Goal: Task Accomplishment & Management: Complete application form

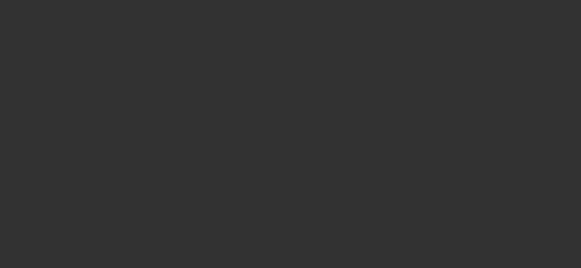
select select "4"
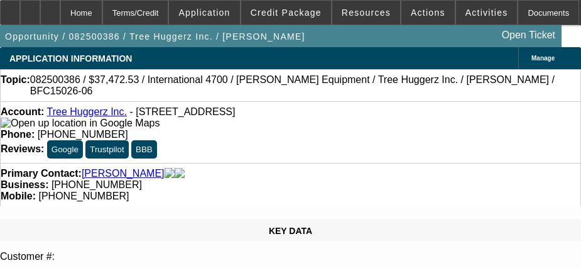
select select "0"
select select "1"
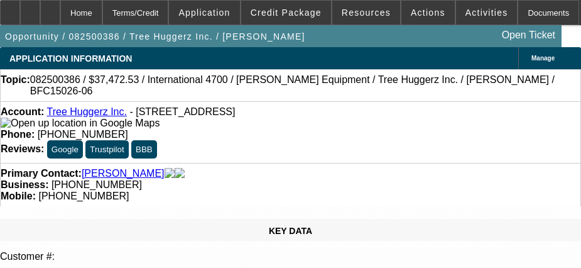
select select "6"
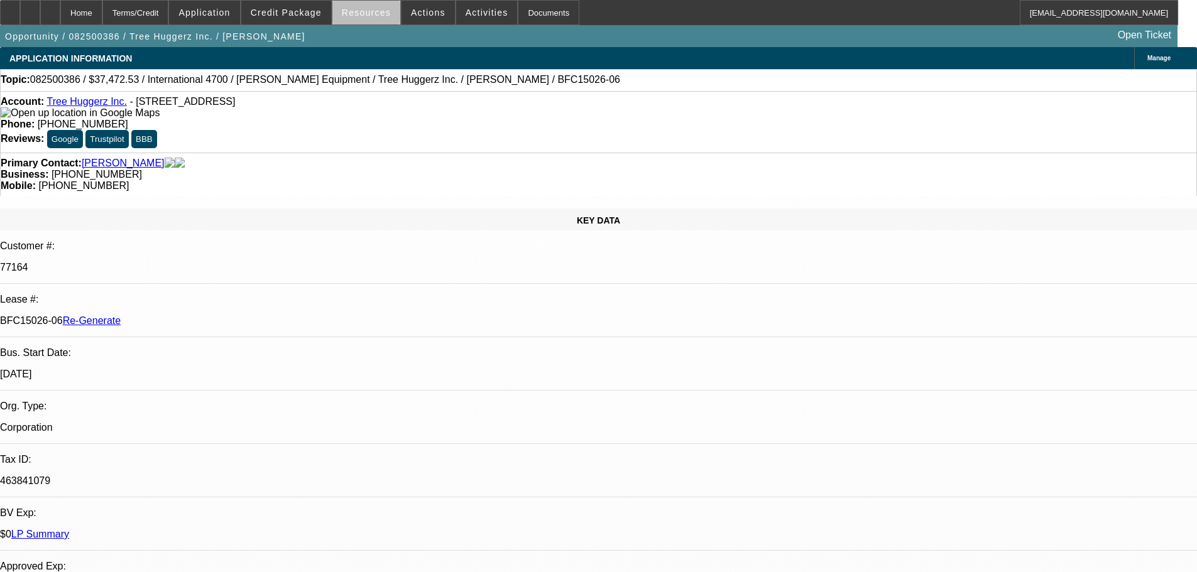
click at [383, 21] on span at bounding box center [366, 12] width 68 height 30
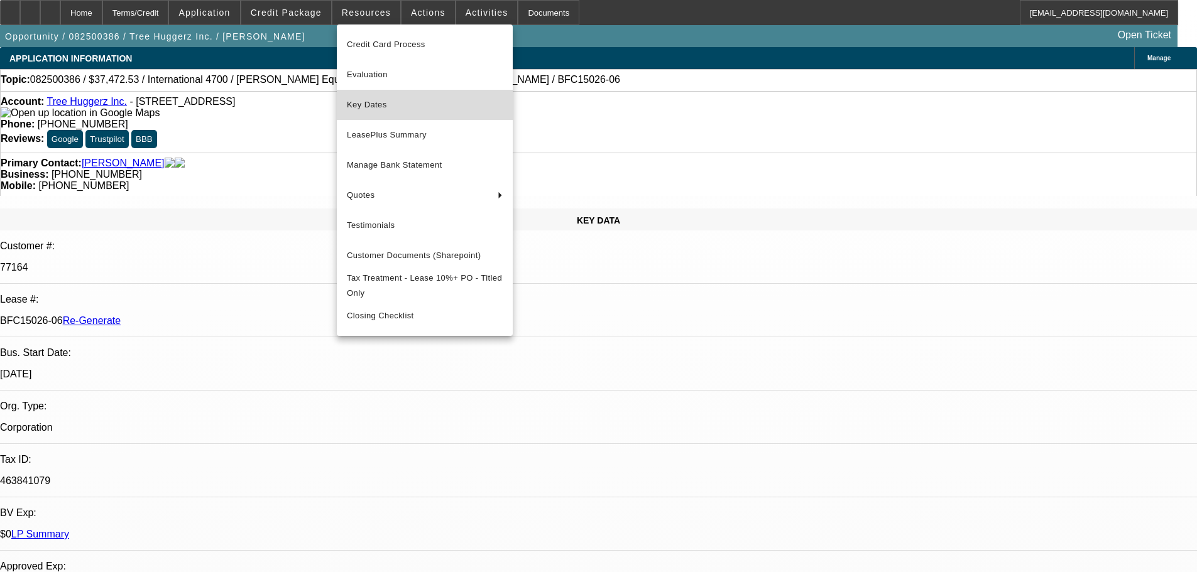
click at [396, 101] on span "Key Dates" at bounding box center [425, 104] width 156 height 15
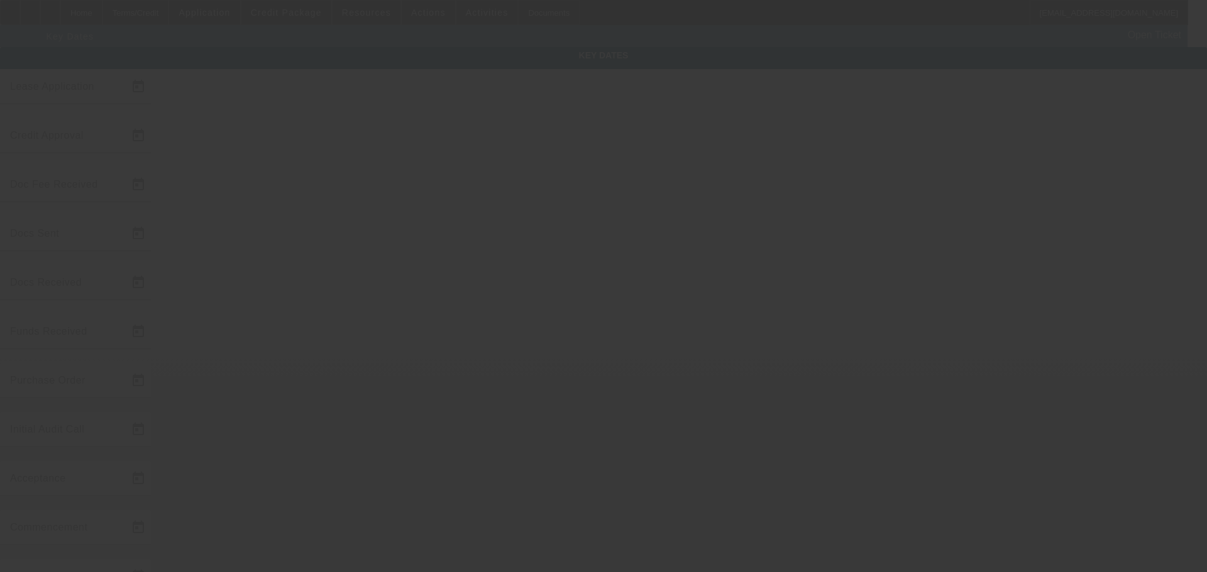
type input "8/14/2025"
type input "8/19/2025"
type input "8/26/2025"
type input "8/21/2025"
type input "8/27/2025"
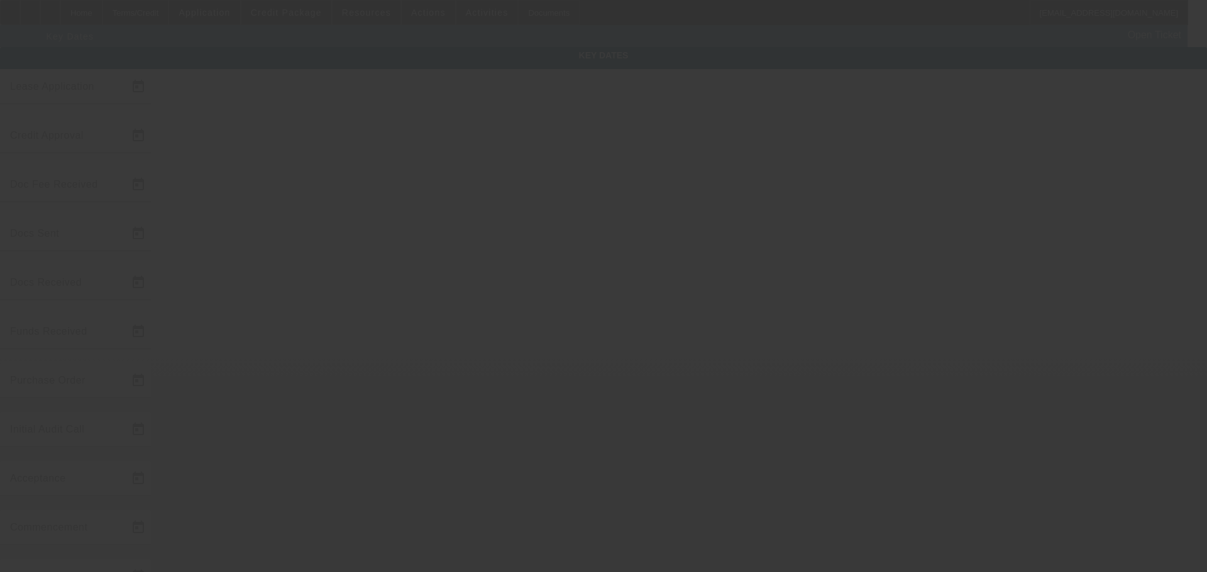
type input "8/26/2025"
type input "8/27/2025"
type input "9/1/2025"
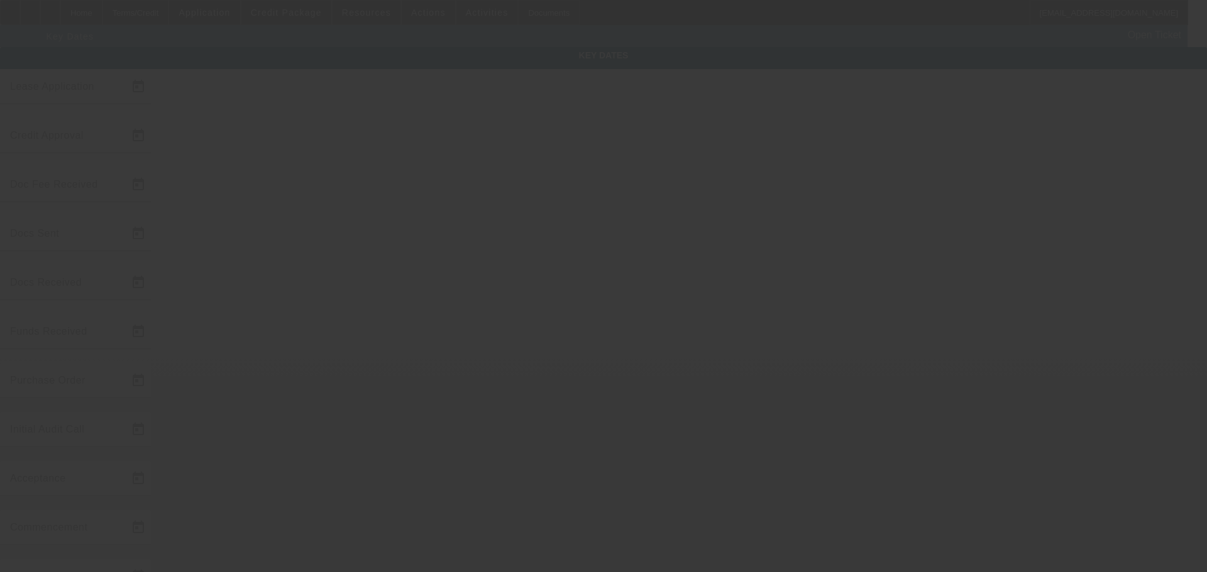
type input "10/1/2025"
type input "8/29/2025"
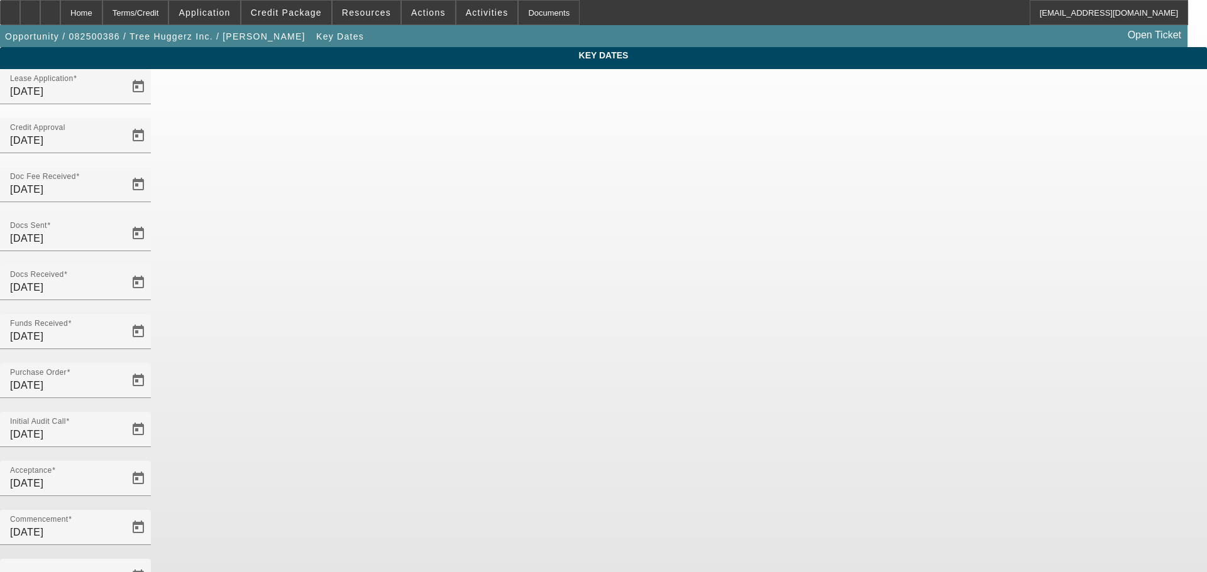
click at [271, 267] on div "Key Dates Lease Application 8/14/2025 Credit Approval 8/19/2025 Doc Fee Receive…" at bounding box center [603, 414] width 1207 height 735
click at [153, 267] on span "Open calendar" at bounding box center [138, 577] width 30 height 30
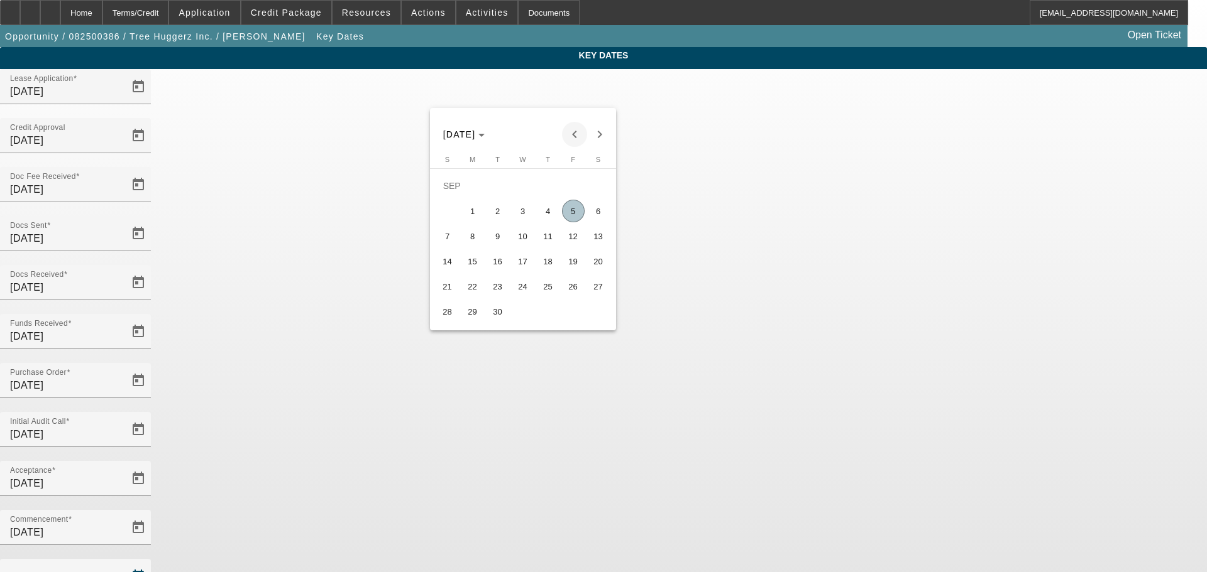
click at [574, 129] on span "Previous month" at bounding box center [574, 134] width 25 height 25
click at [590, 138] on span "Next month" at bounding box center [599, 134] width 25 height 25
click at [500, 217] on span "2" at bounding box center [497, 211] width 23 height 23
type input "9/2/2025"
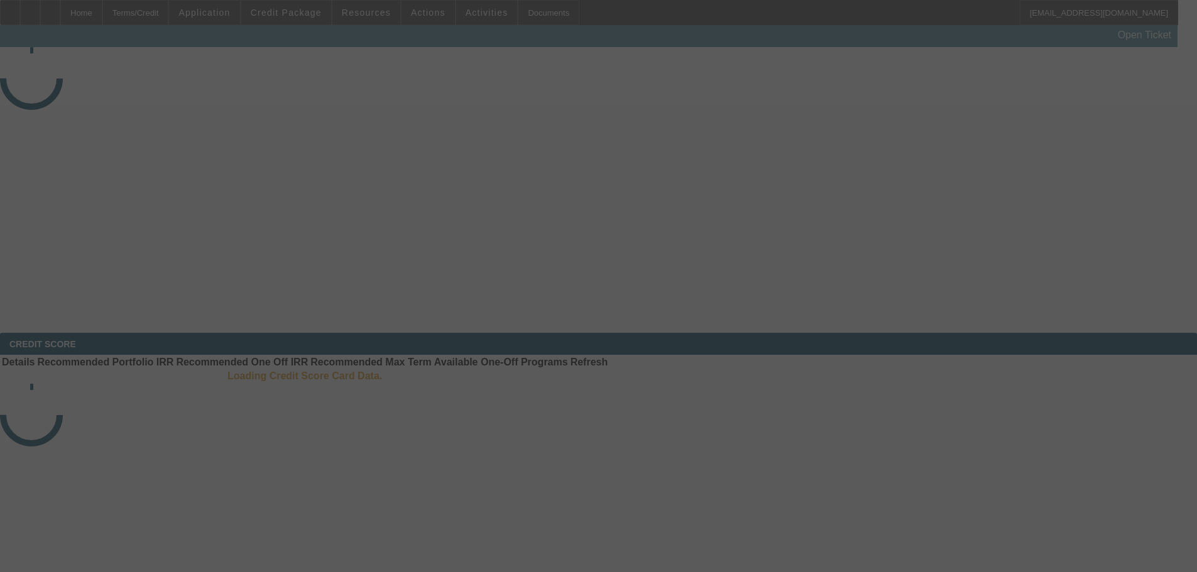
select select "4"
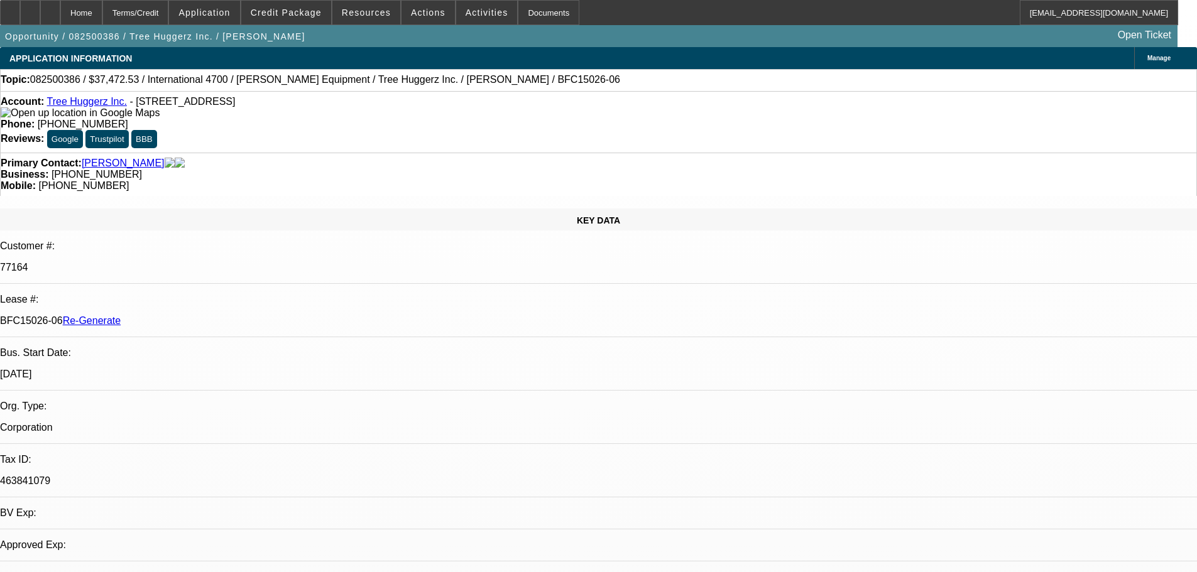
select select "0"
select select "6"
click at [519, 12] on div "Documents" at bounding box center [549, 12] width 62 height 25
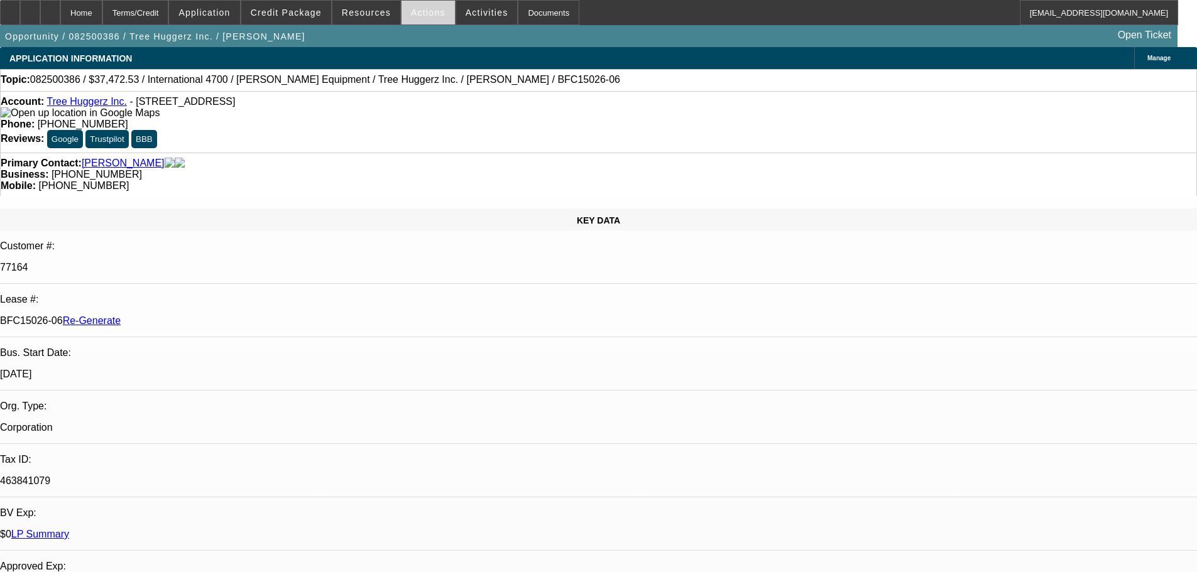
click at [427, 22] on span at bounding box center [428, 12] width 53 height 30
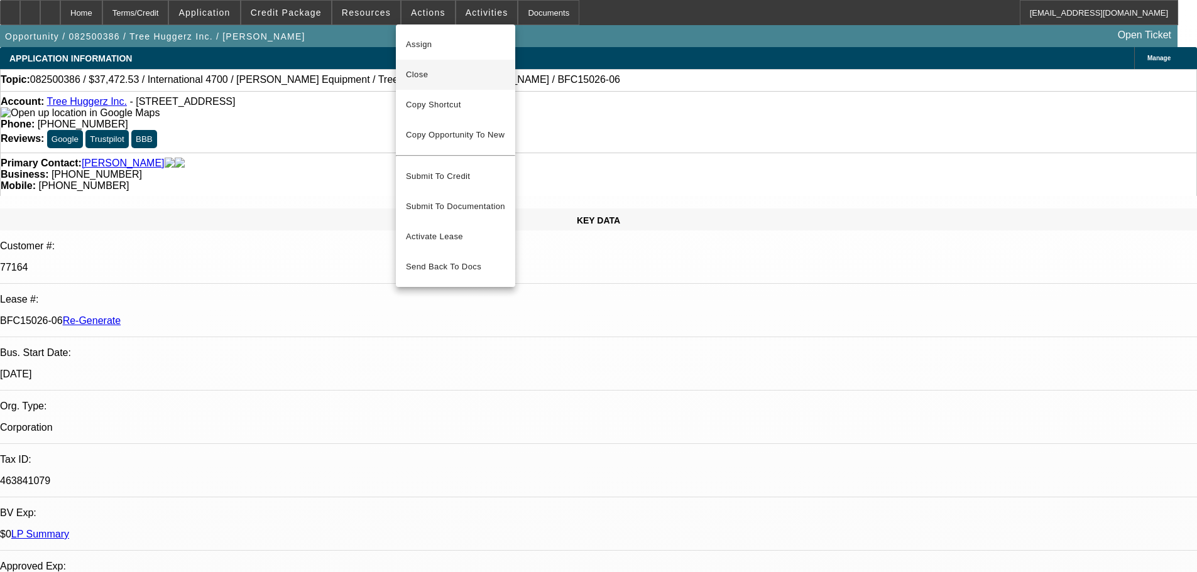
click at [429, 74] on span "Close" at bounding box center [455, 74] width 99 height 15
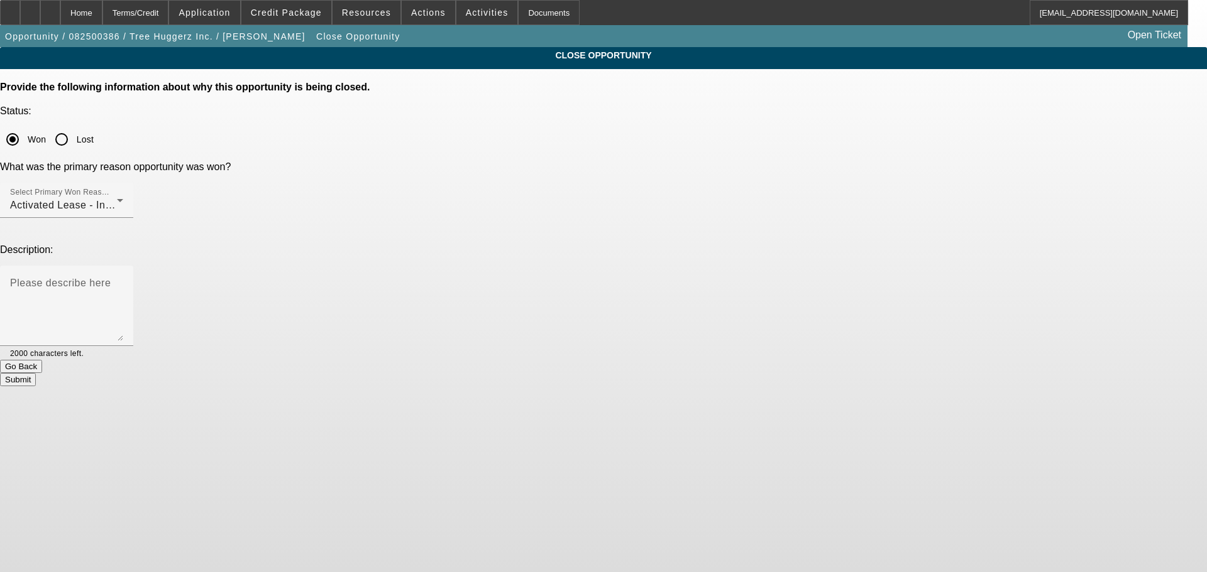
click at [36, 267] on button "Submit" at bounding box center [18, 379] width 36 height 13
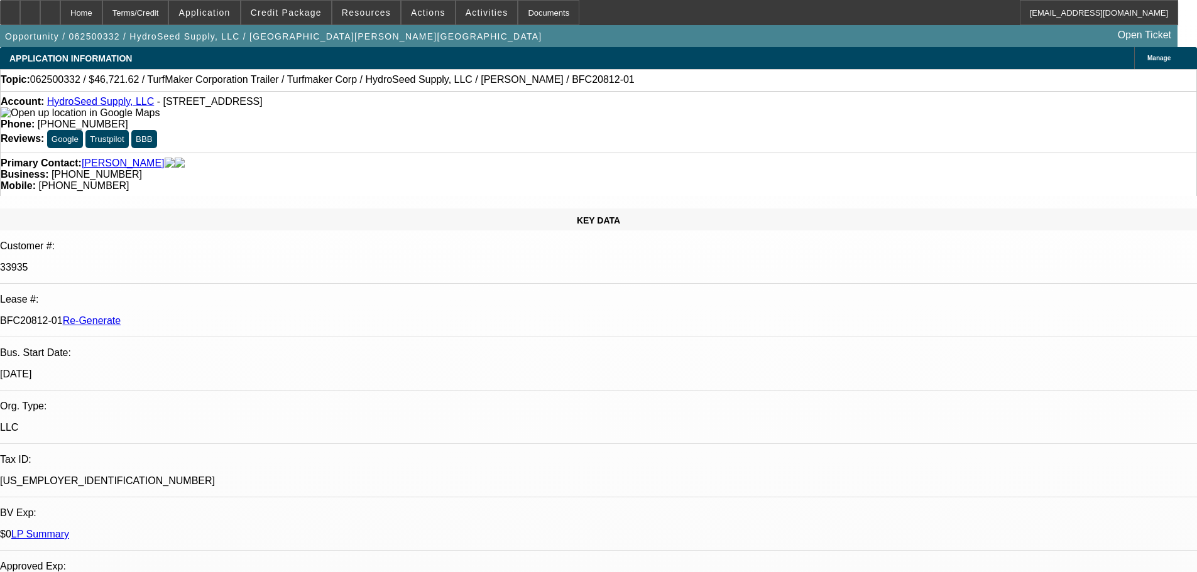
select select "4"
select select "0"
select select "6"
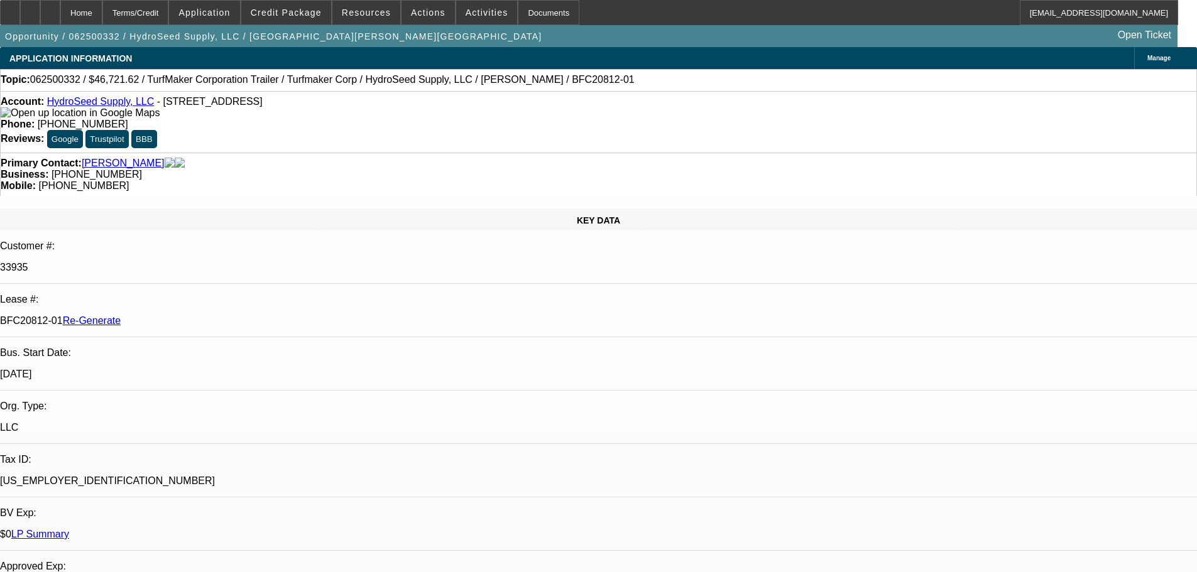
scroll to position [314, 0]
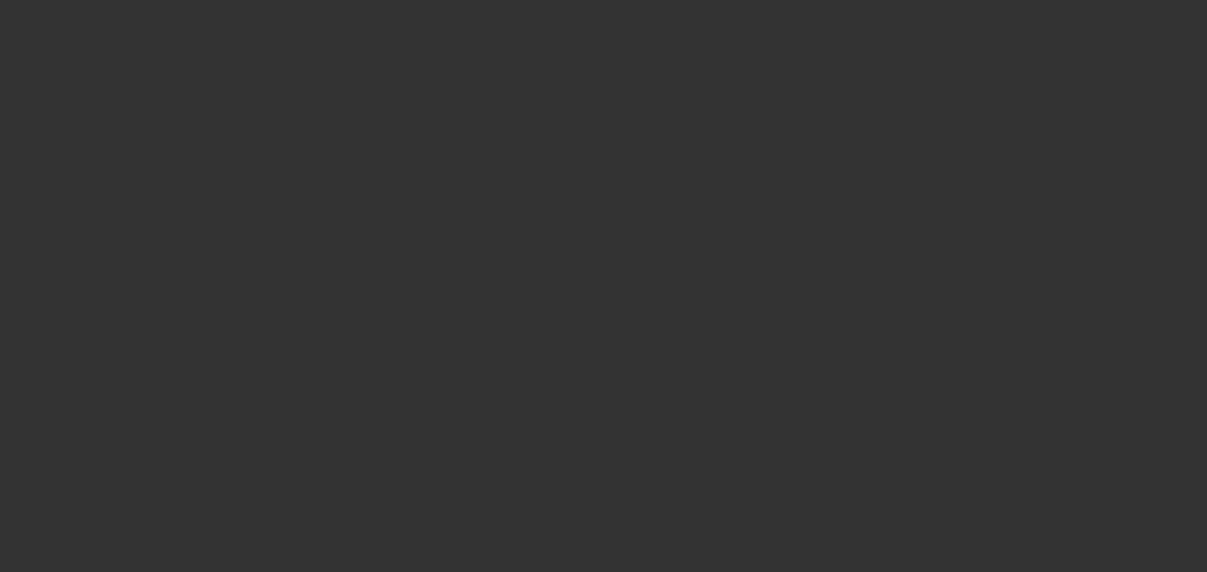
select select "4"
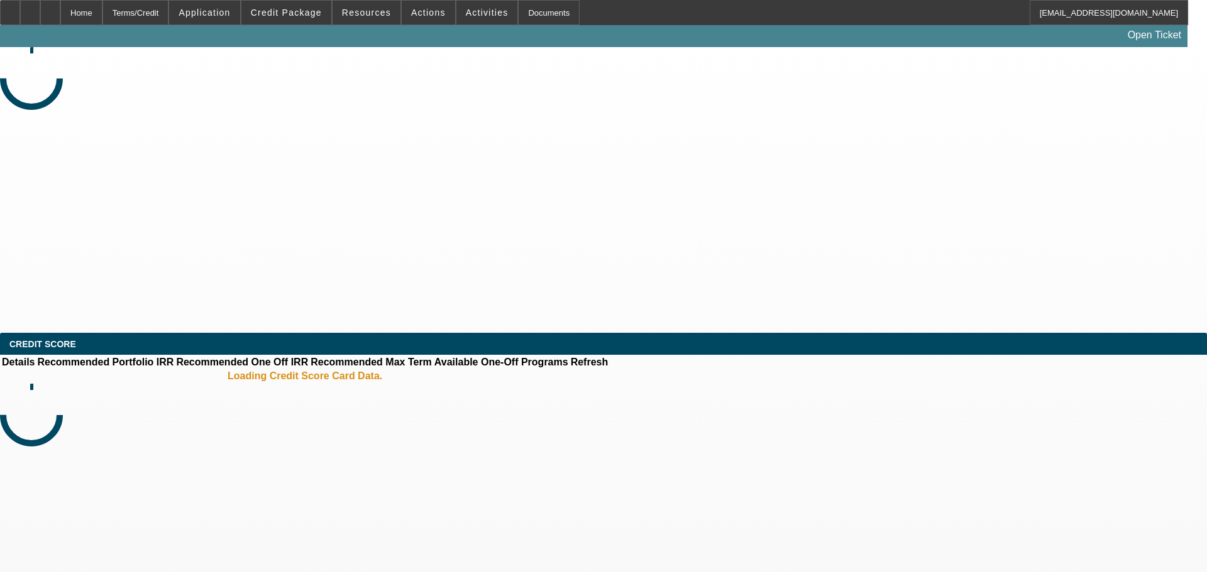
select select "0"
select select "6"
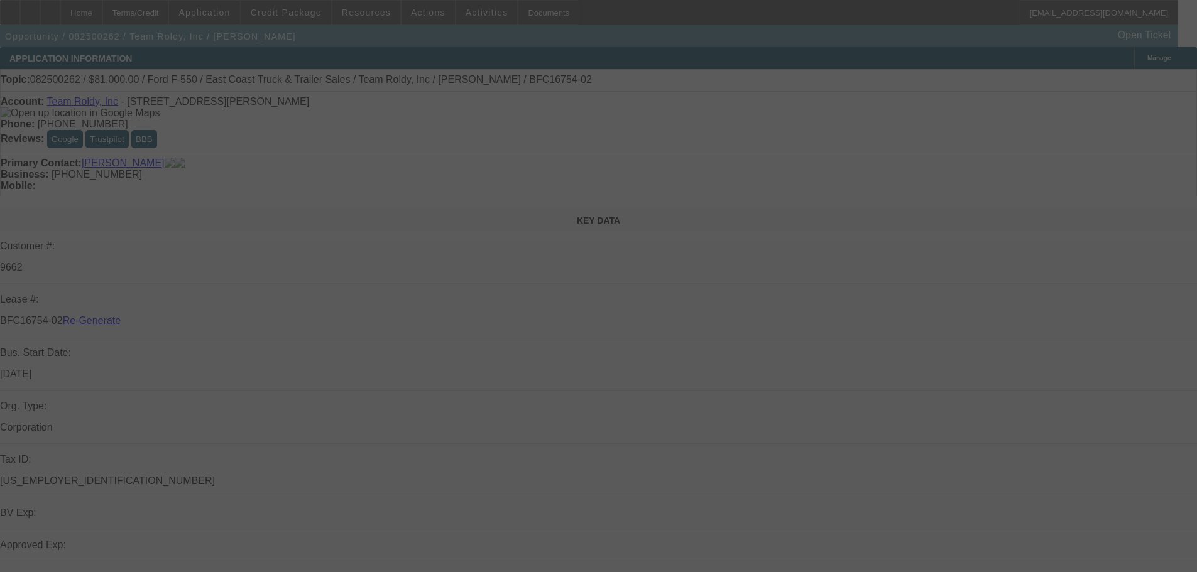
select select "4"
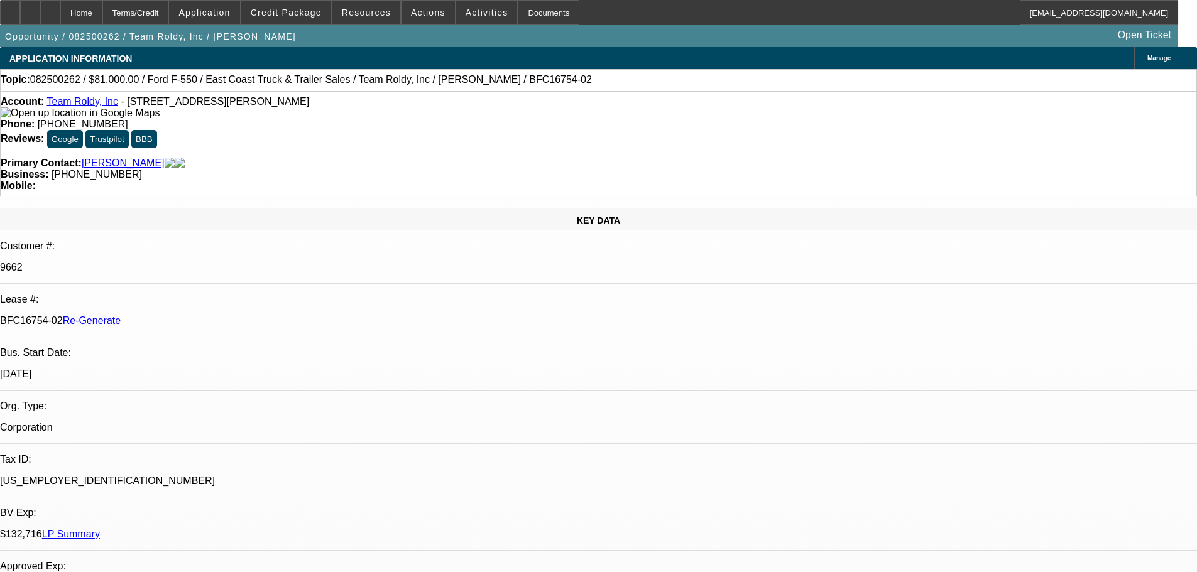
select select "0"
select select "2"
select select "0"
select select "6"
